Goal: Information Seeking & Learning: Learn about a topic

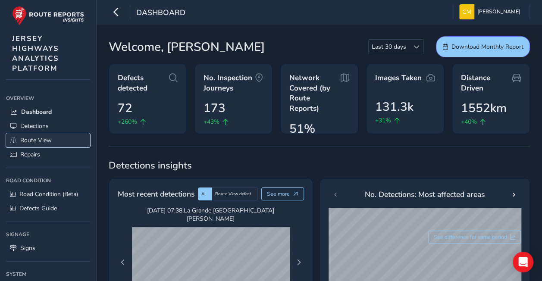
click at [41, 140] on span "Route View" at bounding box center [35, 140] width 31 height 8
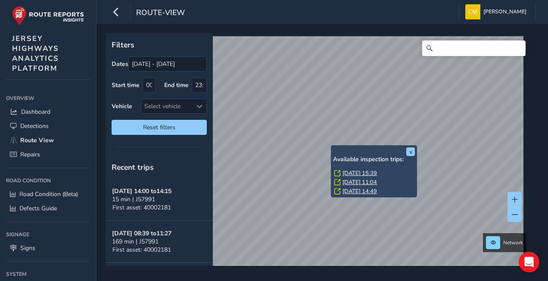
click at [333, 146] on div "x Available inspection trips: [DATE] 15:39 [DATE] 11:04 [DATE] 14:49" at bounding box center [374, 171] width 86 height 52
click at [350, 172] on link "[DATE] 15:39" at bounding box center [360, 173] width 34 height 8
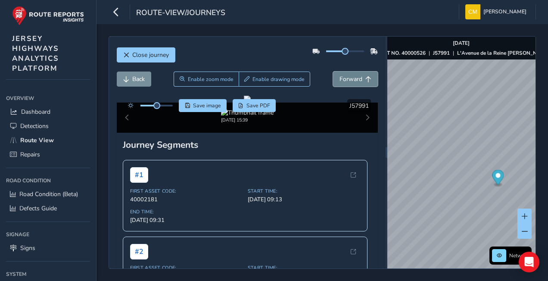
click at [346, 79] on span "Forward" at bounding box center [351, 79] width 23 height 8
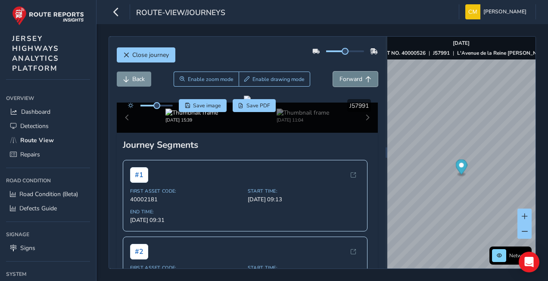
click at [346, 79] on span "Forward" at bounding box center [351, 79] width 23 height 8
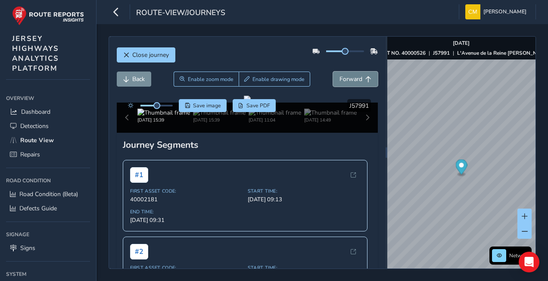
click at [346, 79] on span "Forward" at bounding box center [351, 79] width 23 height 8
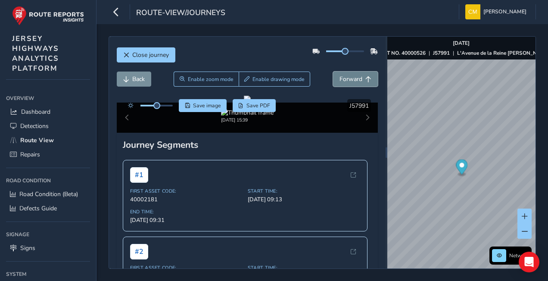
click at [346, 79] on span "Forward" at bounding box center [351, 79] width 23 height 8
click at [136, 71] on div "Close journey" at bounding box center [248, 58] width 262 height 28
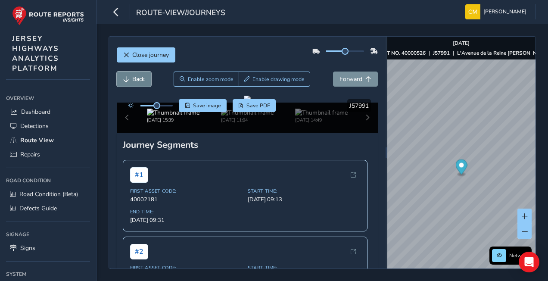
click at [133, 80] on span "Back" at bounding box center [138, 79] width 12 height 8
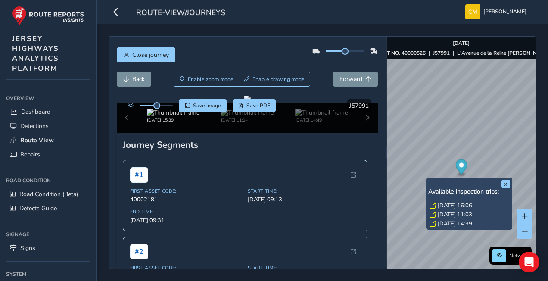
click at [449, 203] on link "[DATE] 16:06" at bounding box center [455, 206] width 34 height 8
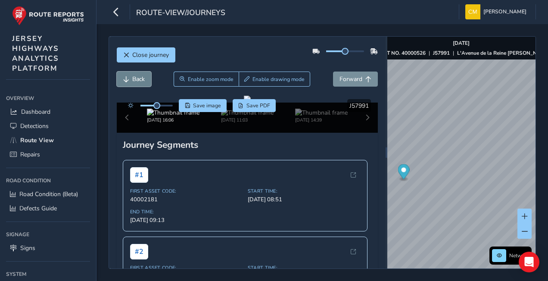
click at [143, 80] on span "Back" at bounding box center [138, 79] width 12 height 8
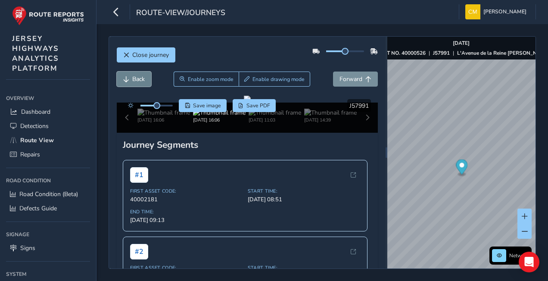
click at [143, 80] on span "Back" at bounding box center [138, 79] width 12 height 8
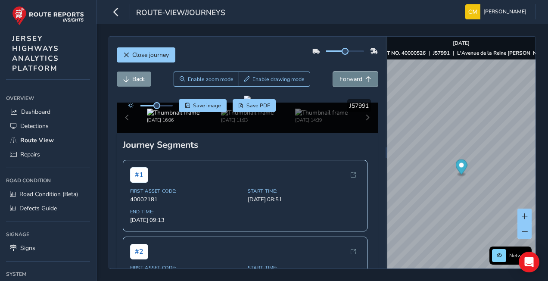
click at [346, 79] on span "Forward" at bounding box center [351, 79] width 23 height 8
